Goal: Transaction & Acquisition: Subscribe to service/newsletter

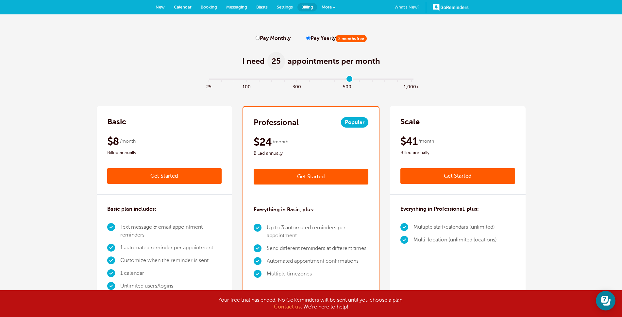
type input "11"
click at [347, 81] on input "range" at bounding box center [311, 80] width 212 height 1
click at [268, 39] on label "Pay Monthly" at bounding box center [273, 38] width 35 height 6
click at [260, 39] on input "Pay Monthly" at bounding box center [258, 38] width 4 height 4
radio input "true"
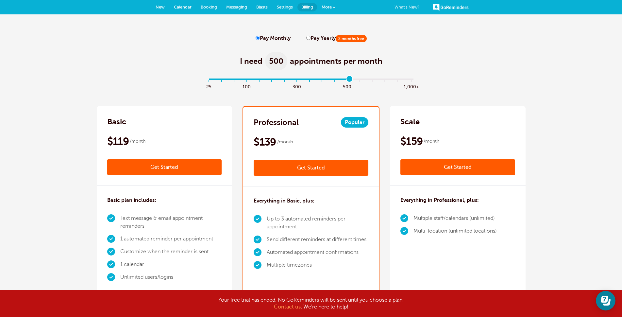
click at [315, 170] on link "Get Started" at bounding box center [311, 168] width 115 height 16
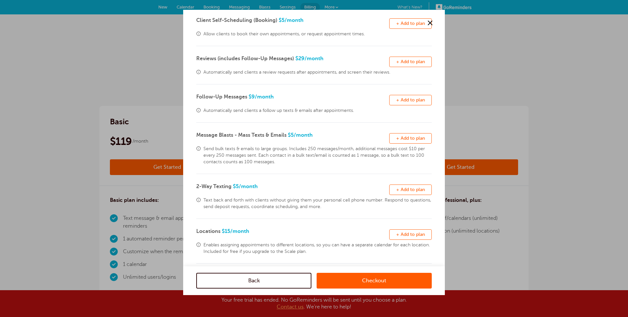
scroll to position [111, 0]
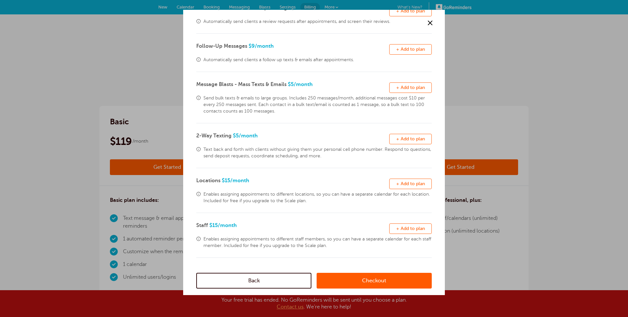
click at [355, 281] on link "Checkout" at bounding box center [374, 281] width 115 height 16
